Goal: Information Seeking & Learning: Learn about a topic

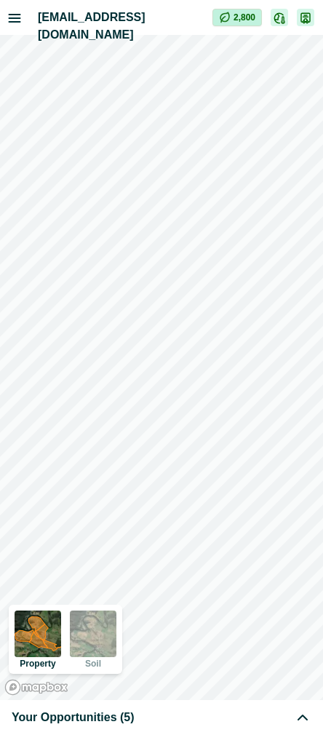
click at [203, 715] on div "Your Opportunities (5)" at bounding box center [162, 716] width 300 height 17
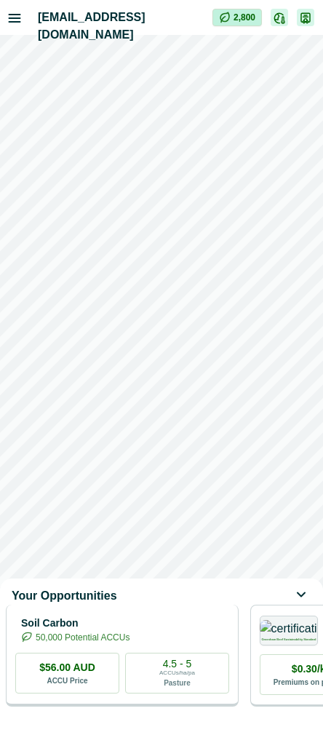
click at [178, 632] on div "Soil Carbon 50,000 Potential ACCUs" at bounding box center [122, 629] width 214 height 29
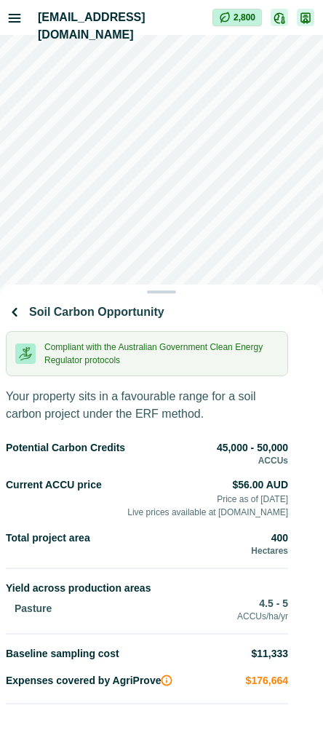
drag, startPoint x: 231, startPoint y: 465, endPoint x: 233, endPoint y: 419, distance: 46.6
click at [233, 419] on div "Soil Carbon Opportunity Compliant with the Australian Government Clean Energy R…" at bounding box center [147, 582] width 282 height 567
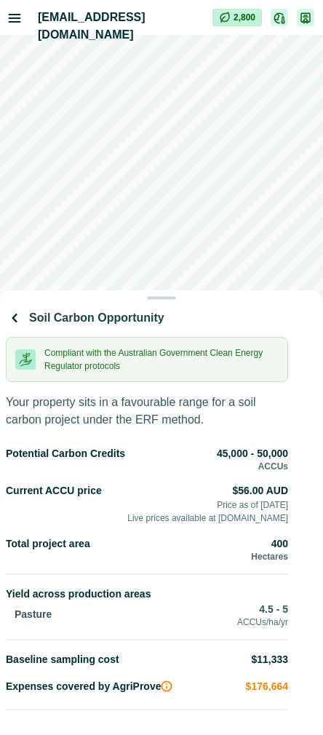
drag, startPoint x: 263, startPoint y: 471, endPoint x: 258, endPoint y: 440, distance: 31.0
click at [258, 440] on div "Soil Carbon Opportunity Compliant with the Australian Government Clean Energy R…" at bounding box center [147, 588] width 282 height 567
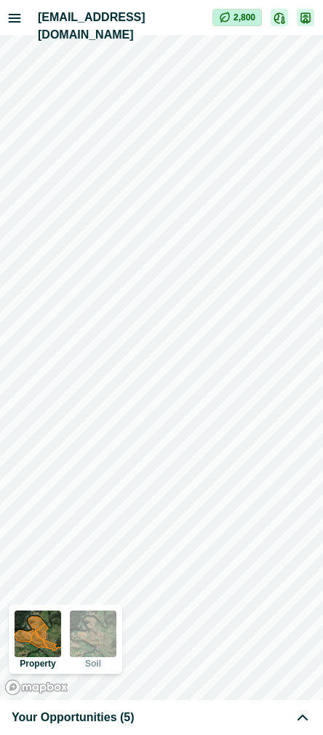
click at [131, 718] on div "Your Opportunities (5)" at bounding box center [162, 716] width 300 height 17
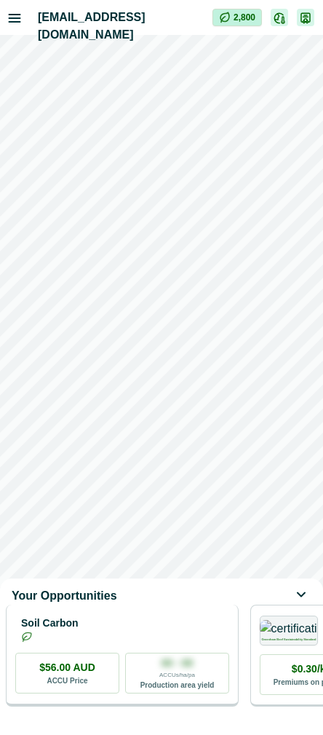
click at [169, 628] on div "Soil Carbon" at bounding box center [122, 629] width 214 height 29
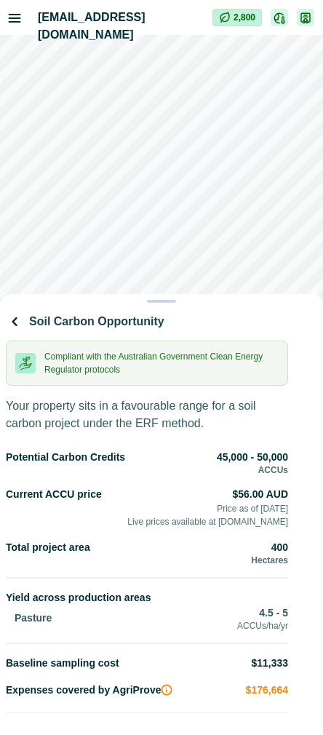
drag, startPoint x: 174, startPoint y: 303, endPoint x: 199, endPoint y: 185, distance: 121.2
click at [199, 185] on div "Soil Carbon Opportunity Compliant with the Australian Government Clean Energy R…" at bounding box center [161, 367] width 323 height 735
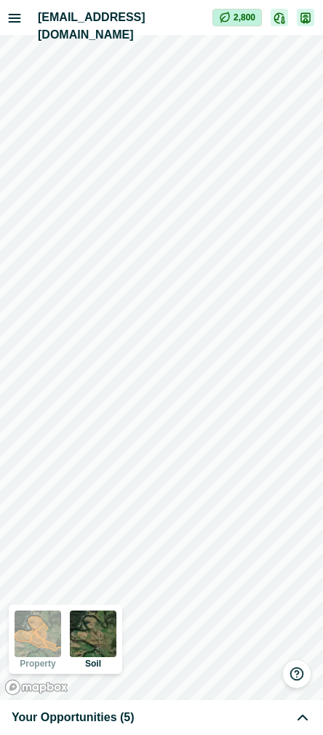
click at [136, 719] on div "Your Opportunities (5)" at bounding box center [162, 716] width 300 height 17
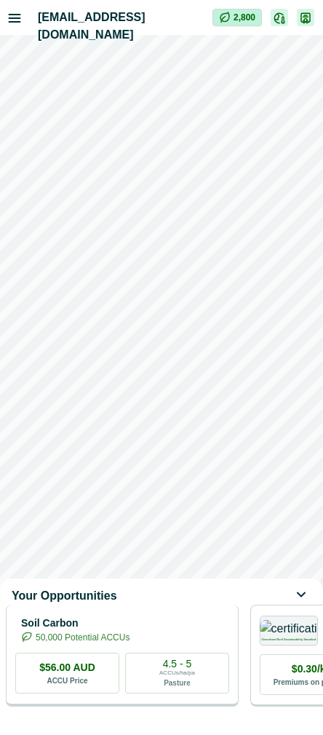
click at [129, 644] on p "50,000 Potential ACCUs" at bounding box center [83, 637] width 94 height 13
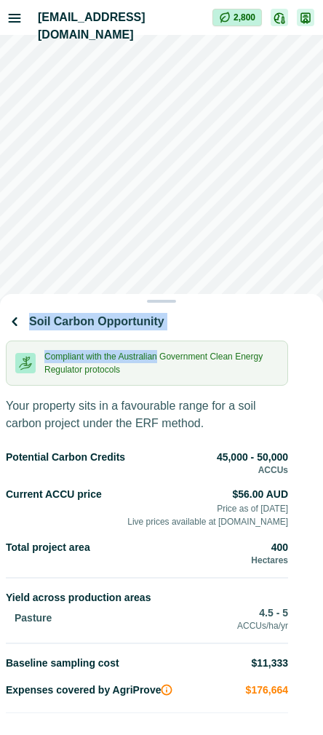
drag, startPoint x: 157, startPoint y: 301, endPoint x: 170, endPoint y: 366, distance: 66.0
click at [170, 366] on div "Soil Carbon Opportunity Compliant with the Australian Government Clean Energy R…" at bounding box center [161, 514] width 323 height 441
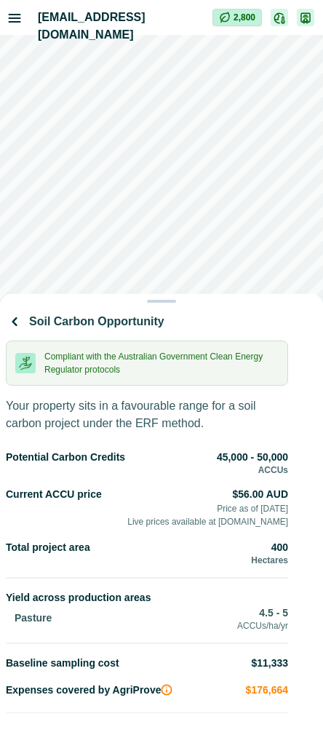
click at [204, 369] on p "Compliant with the Australian Government Clean Energy Regulator protocols" at bounding box center [161, 363] width 234 height 26
drag, startPoint x: 239, startPoint y: 313, endPoint x: 249, endPoint y: 235, distance: 78.6
click at [249, 235] on div "Soil Carbon Opportunity Compliant with the Australian Government Clean Energy R…" at bounding box center [161, 367] width 323 height 735
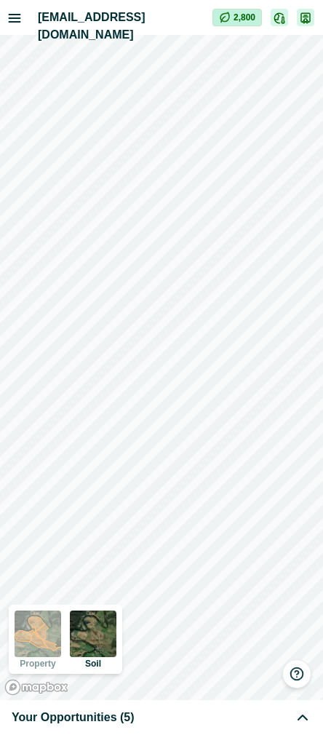
click at [128, 712] on div "Your Opportunities (5)" at bounding box center [162, 716] width 300 height 17
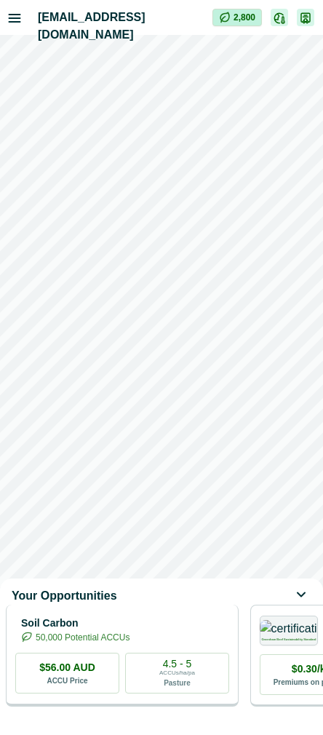
click at [129, 631] on p "Soil Carbon" at bounding box center [75, 622] width 108 height 15
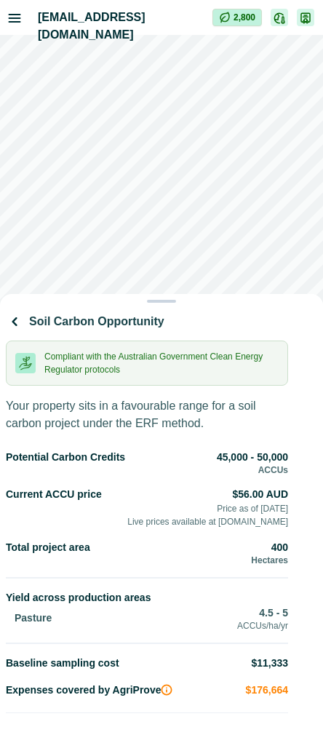
drag, startPoint x: 265, startPoint y: 300, endPoint x: 256, endPoint y: 317, distance: 19.2
click at [256, 317] on div "Soil Carbon Opportunity Compliant with the Australian Government Clean Energy R…" at bounding box center [161, 514] width 323 height 441
drag, startPoint x: 226, startPoint y: 300, endPoint x: 232, endPoint y: 164, distance: 136.1
click at [232, 164] on div "Soil Carbon Opportunity Compliant with the Australian Government Clean Energy R…" at bounding box center [161, 367] width 323 height 735
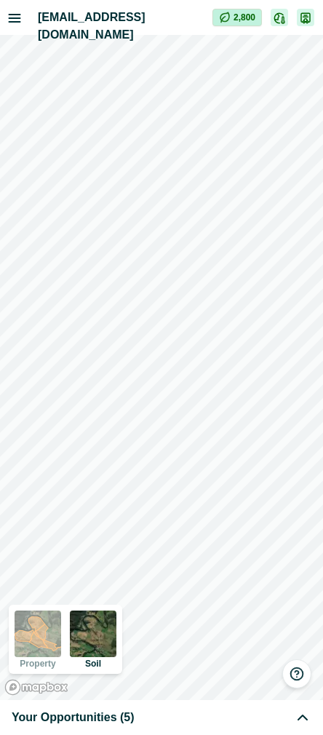
click at [124, 717] on span "Your Opportunities (5)" at bounding box center [73, 716] width 123 height 17
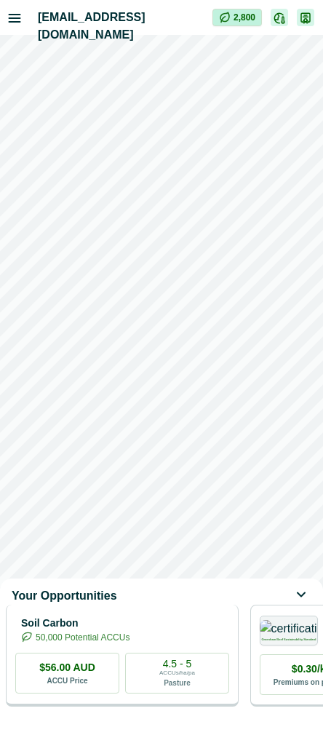
click at [129, 631] on p "Soil Carbon" at bounding box center [75, 622] width 108 height 15
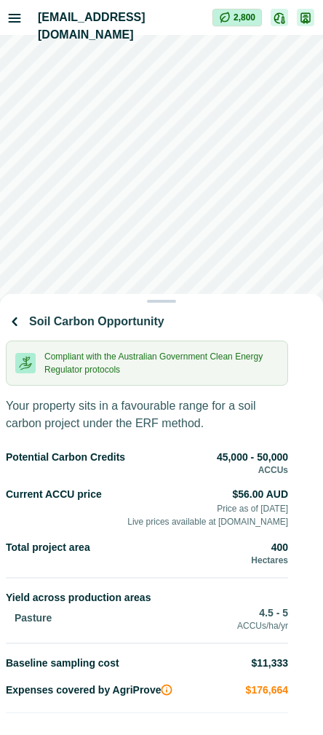
drag, startPoint x: 199, startPoint y: 302, endPoint x: 207, endPoint y: 189, distance: 113.0
click at [207, 189] on div "Soil Carbon Opportunity Compliant with the Australian Government Clean Energy R…" at bounding box center [161, 367] width 323 height 735
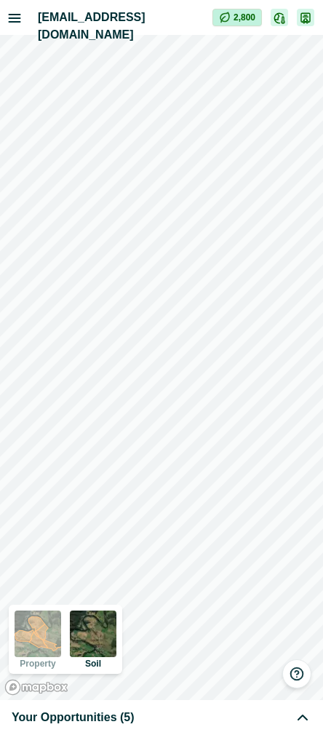
click at [120, 724] on span "Your Opportunities (5)" at bounding box center [73, 716] width 123 height 17
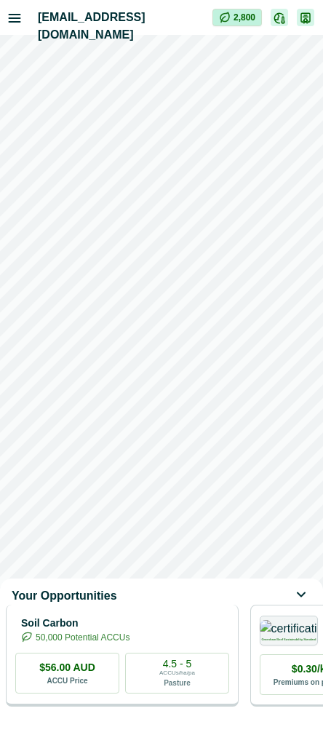
click at [157, 620] on div "Soil Carbon 50,000 Potential ACCUs $56.00 AUD ACCU Price 4.5 - 5 ACCUs/ha/pa Pa…" at bounding box center [122, 655] width 233 height 102
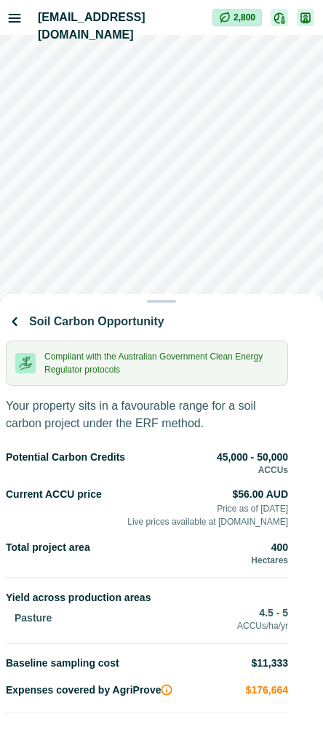
drag, startPoint x: 186, startPoint y: 306, endPoint x: 199, endPoint y: 166, distance: 141.0
click at [199, 166] on div "Soil Carbon Opportunity Compliant with the Australian Government Clean Energy R…" at bounding box center [161, 367] width 323 height 735
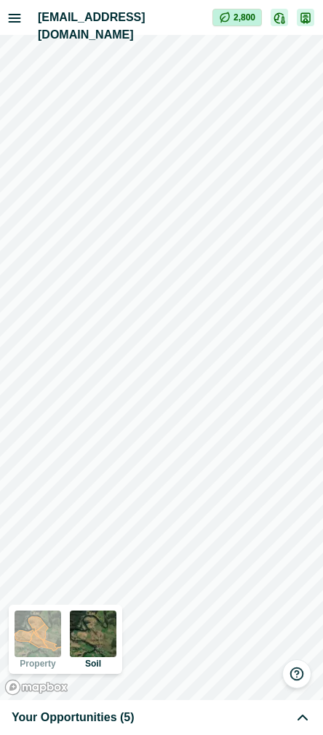
click at [103, 711] on span "Your Opportunities (5)" at bounding box center [73, 716] width 123 height 17
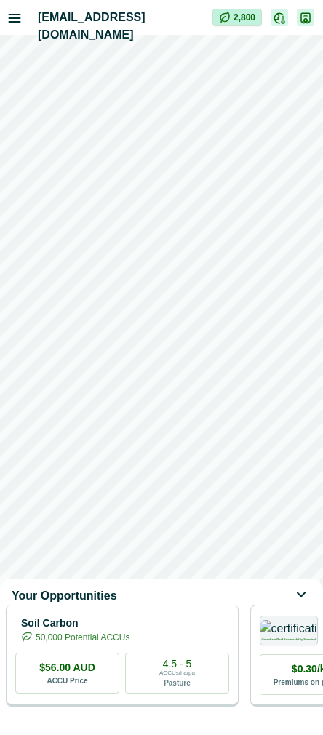
click at [129, 631] on p "Soil Carbon" at bounding box center [75, 622] width 108 height 15
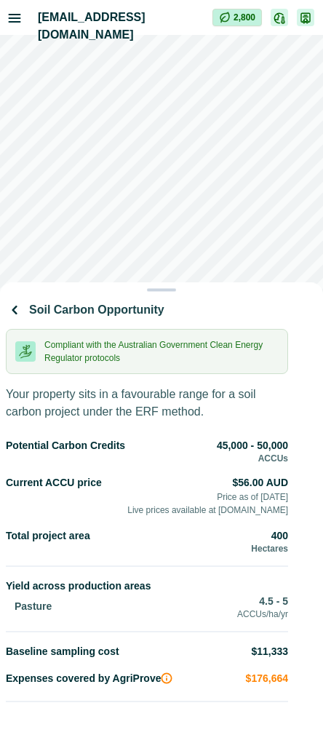
drag, startPoint x: 164, startPoint y: 301, endPoint x: 183, endPoint y: 193, distance: 109.3
click at [183, 193] on div "Soil Carbon Opportunity Compliant with the Australian Government Clean Energy R…" at bounding box center [161, 367] width 323 height 735
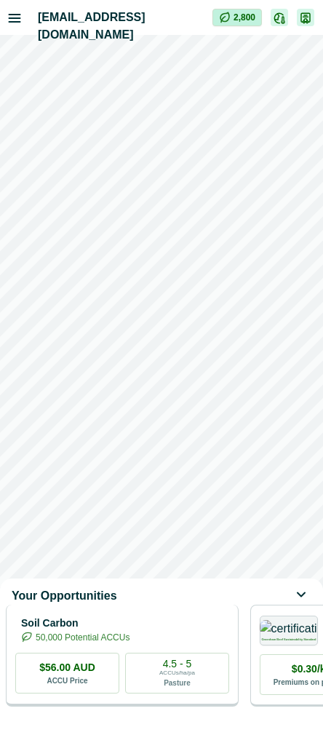
click at [129, 644] on p "50,000 Potential ACCUs" at bounding box center [83, 637] width 94 height 13
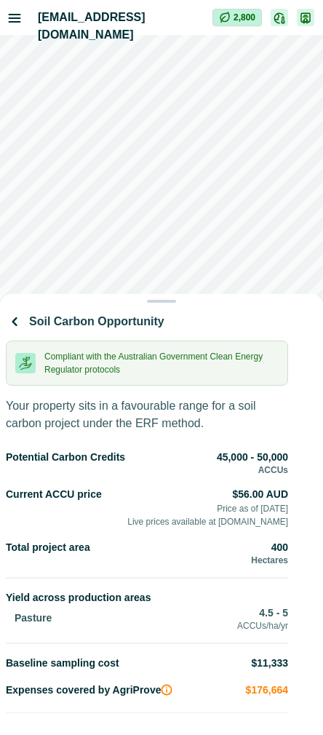
drag, startPoint x: 223, startPoint y: 296, endPoint x: 240, endPoint y: 320, distance: 29.7
click at [240, 320] on div "Soil Carbon Opportunity Compliant with the Australian Government Clean Energy R…" at bounding box center [161, 514] width 323 height 441
drag, startPoint x: 208, startPoint y: 305, endPoint x: 195, endPoint y: 308, distance: 13.3
click at [195, 308] on div "Soil Carbon Opportunity Compliant with the Australian Government Clean Energy R…" at bounding box center [161, 514] width 323 height 441
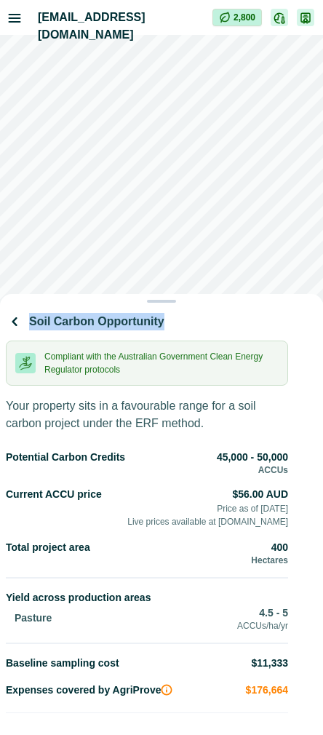
drag, startPoint x: 171, startPoint y: 305, endPoint x: 167, endPoint y: 335, distance: 30.0
click at [167, 335] on div "Soil Carbon Opportunity Compliant with the Australian Government Clean Energy R…" at bounding box center [161, 514] width 323 height 441
click at [164, 330] on p "Soil Carbon Opportunity" at bounding box center [96, 321] width 135 height 17
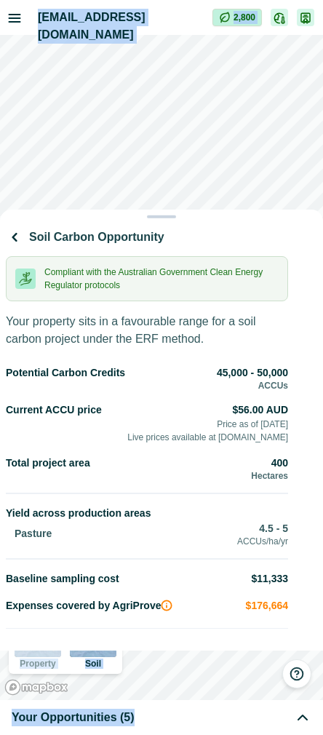
drag, startPoint x: 170, startPoint y: 301, endPoint x: 189, endPoint y: -121, distance: 423.0
click at [189, 0] on html "[EMAIL_ADDRESS][DOMAIN_NAME] Impersonation Mode 2,800 Property Soil Your Opport…" at bounding box center [161, 367] width 323 height 735
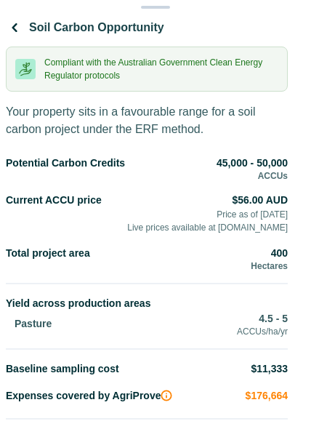
click at [244, 24] on div "Soil Carbon Opportunity Compliant with the Australian Government Clean Energy R…" at bounding box center [151, 222] width 291 height 415
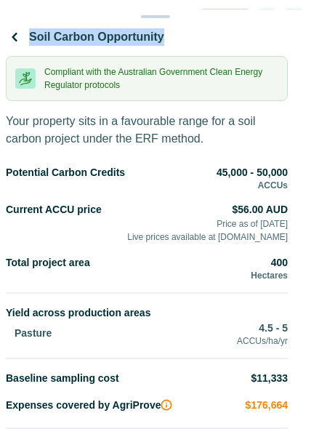
drag, startPoint x: 239, startPoint y: 9, endPoint x: 234, endPoint y: 64, distance: 54.8
click at [234, 64] on div "Soil Carbon Opportunity Compliant with the Australian Government Clean Energy R…" at bounding box center [155, 223] width 311 height 429
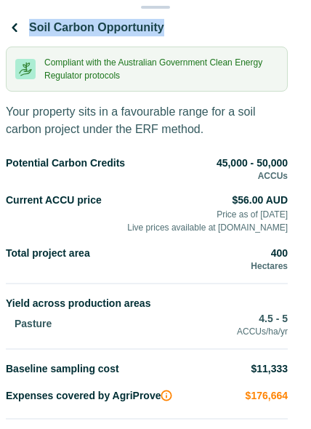
click at [241, 41] on div "Soil Carbon Opportunity" at bounding box center [147, 28] width 282 height 26
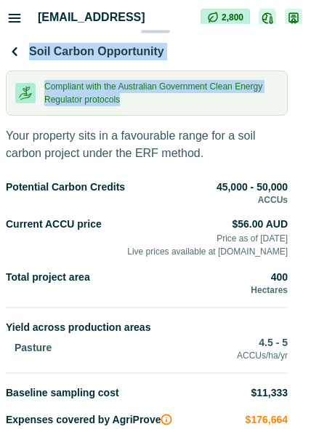
drag, startPoint x: 242, startPoint y: 9, endPoint x: 235, endPoint y: 165, distance: 155.8
click at [235, 165] on div "Soil Carbon Opportunity Compliant with the Australian Government Clean Energy R…" at bounding box center [155, 238] width 311 height 429
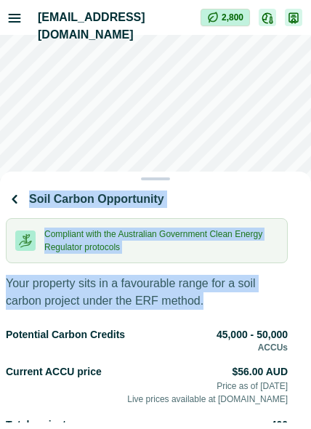
click at [193, 212] on div "Soil Carbon Opportunity" at bounding box center [147, 199] width 282 height 26
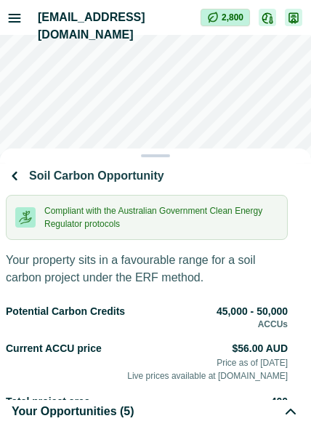
drag, startPoint x: 188, startPoint y: 183, endPoint x: 191, endPoint y: 68, distance: 115.7
click at [191, 68] on div "Soil Carbon Opportunity Compliant with the Australian Government Clean Energy R…" at bounding box center [155, 214] width 311 height 429
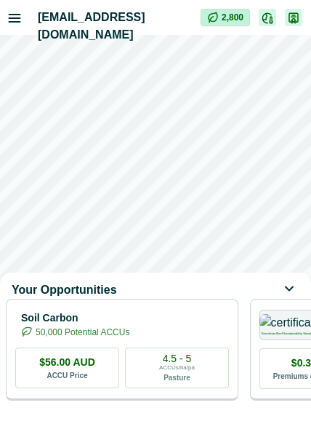
click at [184, 284] on div "Your Opportunities" at bounding box center [155, 289] width 311 height 17
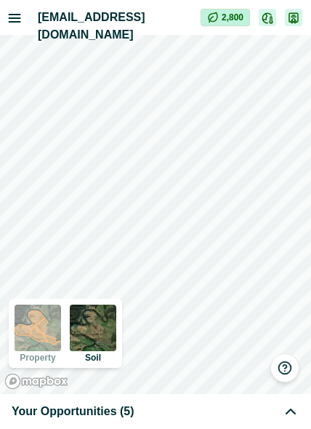
click at [159, 422] on div "Your Opportunities (5)" at bounding box center [155, 411] width 311 height 35
click at [128, 407] on div "Your Opportunities (5)" at bounding box center [156, 411] width 288 height 17
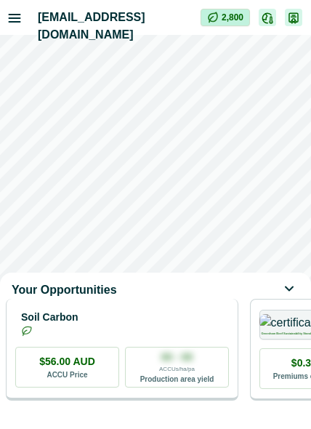
click at [180, 316] on div "Soil Carbon $56.00 AUD ACCU Price 00 - 00 ACCUs/ha/pa Production area yield" at bounding box center [122, 350] width 233 height 102
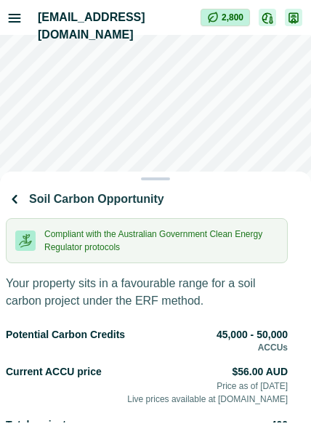
drag, startPoint x: 164, startPoint y: 181, endPoint x: 172, endPoint y: 67, distance: 114.5
click at [172, 67] on div "Soil Carbon Opportunity Compliant with the Australian Government Clean Energy R…" at bounding box center [155, 214] width 311 height 429
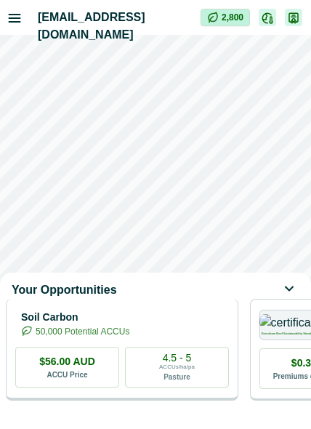
click at [185, 329] on div "Soil Carbon 50,000 Potential ACCUs" at bounding box center [122, 323] width 214 height 29
